Goal: Task Accomplishment & Management: Complete application form

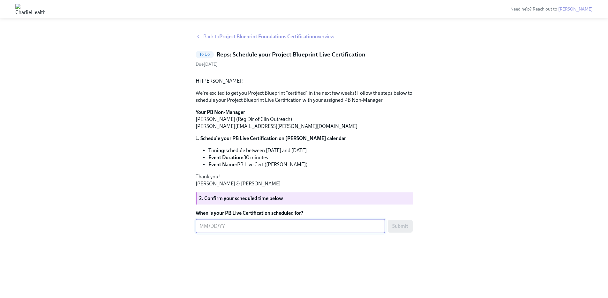
scroll to position [19, 0]
type textarea "[DATE]"
click at [400, 230] on span "Submit" at bounding box center [401, 226] width 16 height 6
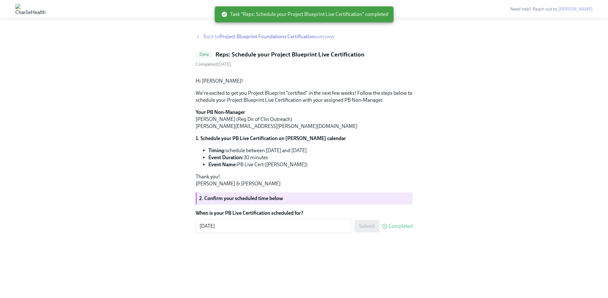
scroll to position [5, 0]
click at [214, 33] on span "Back to Project Blueprint Foundations Certification overview" at bounding box center [268, 36] width 131 height 7
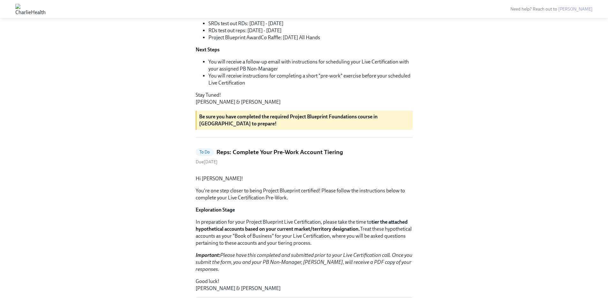
scroll to position [223, 0]
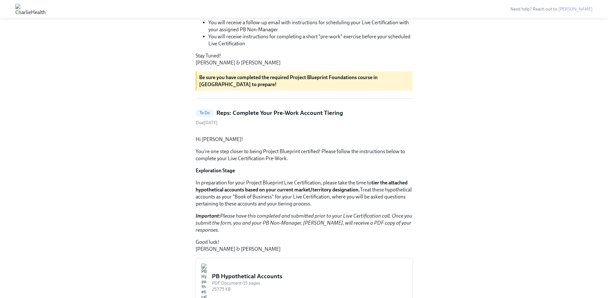
click at [206, 115] on span "To Do" at bounding box center [205, 113] width 18 height 5
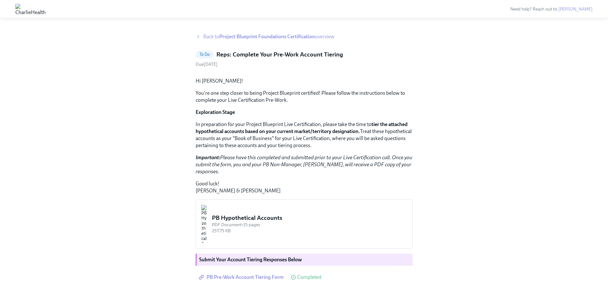
click at [240, 56] on h5 "Reps: Complete Your Pre-Work Account Tiering" at bounding box center [280, 54] width 127 height 8
drag, startPoint x: 232, startPoint y: 54, endPoint x: 336, endPoint y: 54, distance: 104.1
click at [336, 54] on h5 "Reps: Complete Your Pre-Work Account Tiering" at bounding box center [280, 54] width 127 height 8
drag, startPoint x: 341, startPoint y: 55, endPoint x: 234, endPoint y: 54, distance: 107.3
click at [234, 54] on div "To Do Reps: Complete Your Pre-Work Account Tiering" at bounding box center [304, 54] width 217 height 8
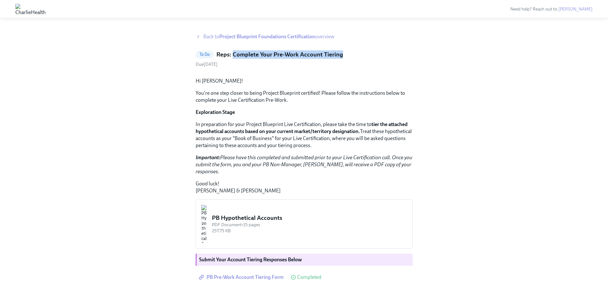
copy h5 "Complete Your Pre-Work Account Tiering"
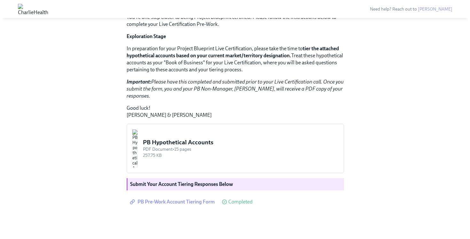
scroll to position [128, 0]
click at [135, 147] on img "button" at bounding box center [132, 148] width 6 height 38
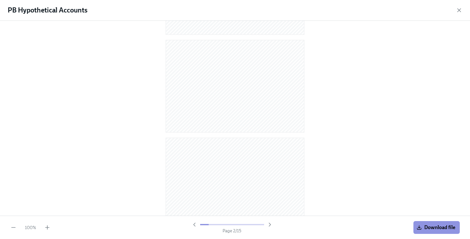
scroll to position [0, 0]
click at [424, 226] on span "Download file" at bounding box center [435, 227] width 37 height 6
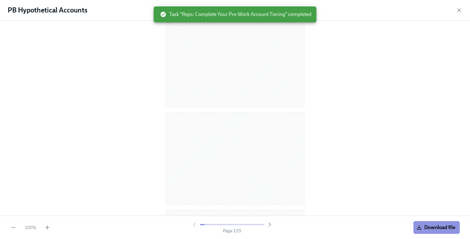
scroll to position [506, 0]
click at [432, 226] on span "Download file" at bounding box center [435, 227] width 37 height 6
